Goal: Find specific page/section: Find specific page/section

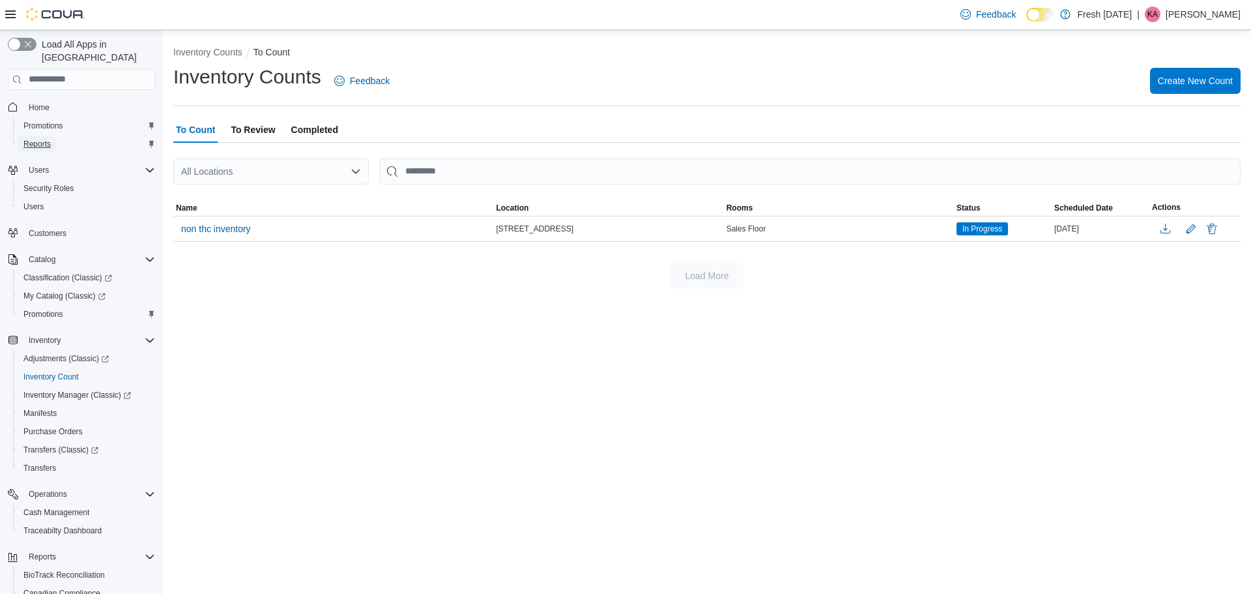
click at [40, 139] on span "Reports" at bounding box center [36, 144] width 27 height 10
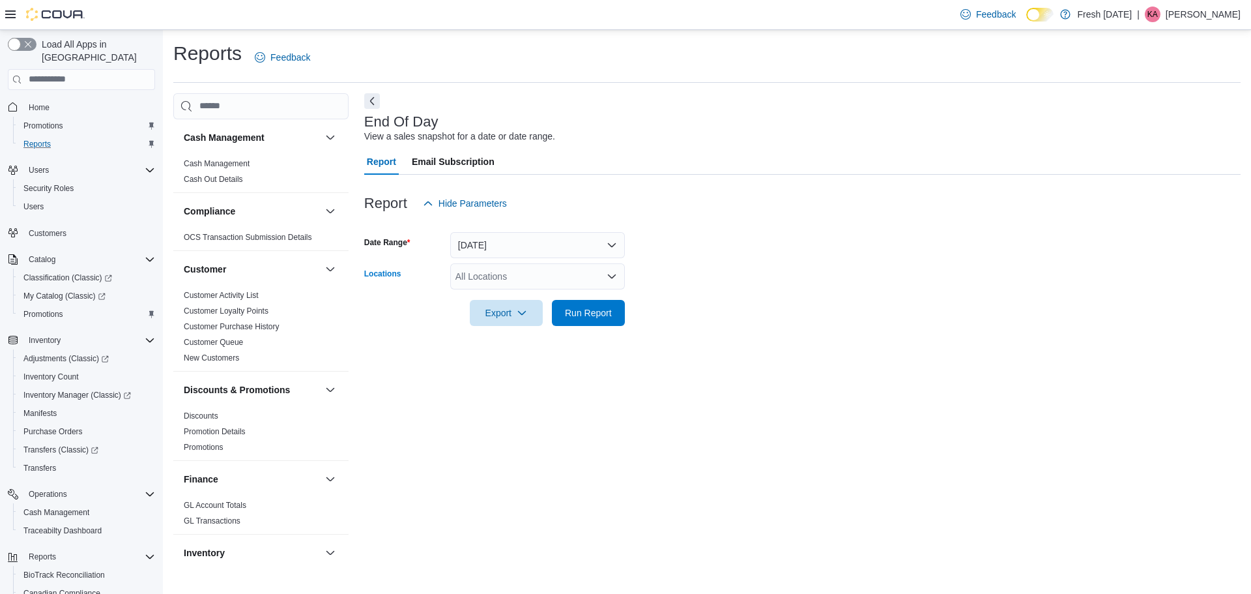
click at [559, 278] on div "All Locations" at bounding box center [537, 276] width 175 height 26
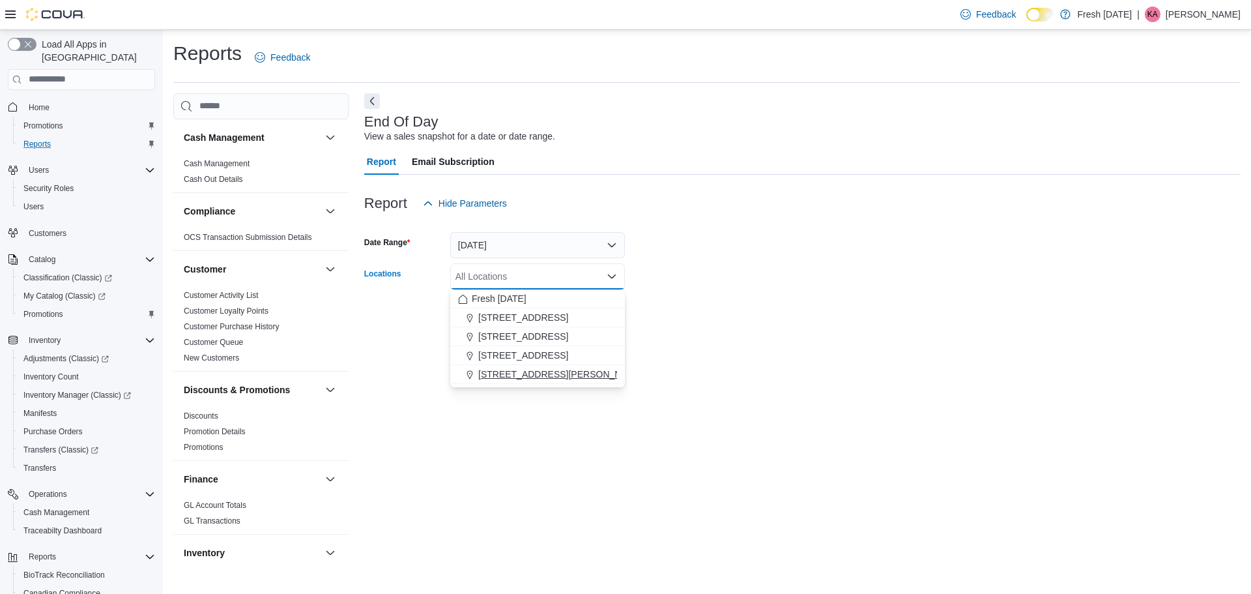
click at [538, 373] on span "240 E. Linwood Blvd." at bounding box center [560, 373] width 165 height 13
click at [748, 381] on div "End Of Day View a sales snapshot for a date or date range. Report Email Subscri…" at bounding box center [802, 328] width 876 height 471
